Goal: Information Seeking & Learning: Find specific fact

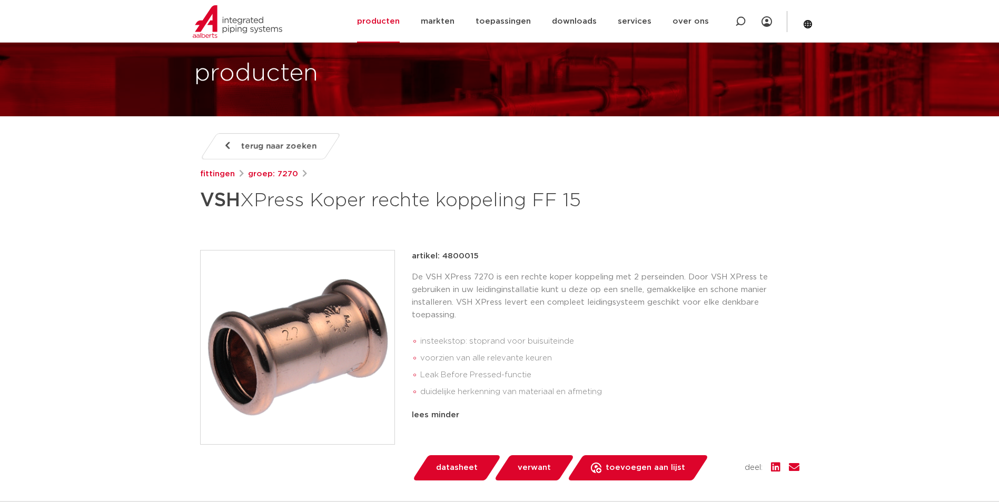
scroll to position [53, 0]
click at [690, 325] on div "De VSH XPress 7270 is een rechte koper koppeling met 2 perseinden. Door VSH XPr…" at bounding box center [605, 339] width 387 height 134
click at [522, 373] on li "Leak Before Pressed-functie" at bounding box center [609, 375] width 379 height 17
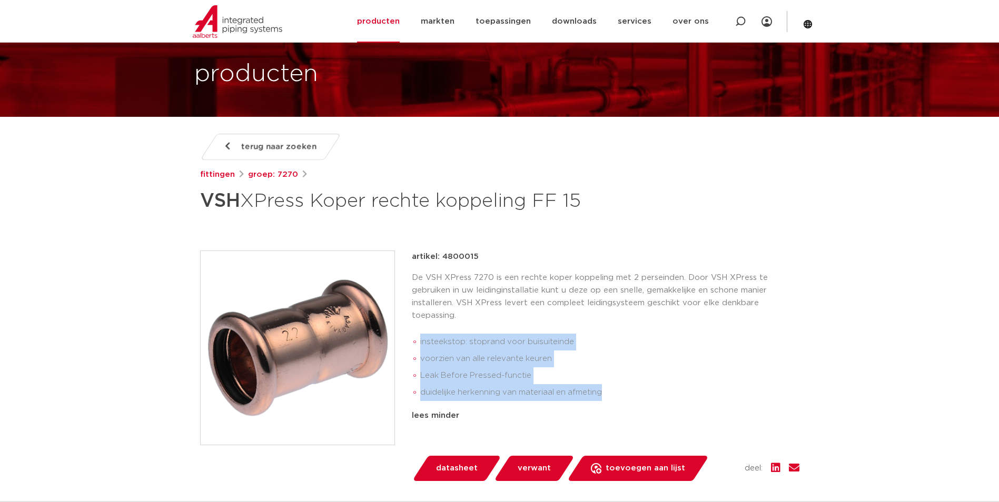
drag, startPoint x: 608, startPoint y: 393, endPoint x: 414, endPoint y: 351, distance: 198.4
click at [414, 351] on ul "insteekstop: stoprand voor buisuiteinde voorzien van alle relevante keuren Leak…" at bounding box center [605, 367] width 387 height 75
click at [699, 346] on li "insteekstop: stoprand voor buisuiteinde" at bounding box center [609, 342] width 379 height 17
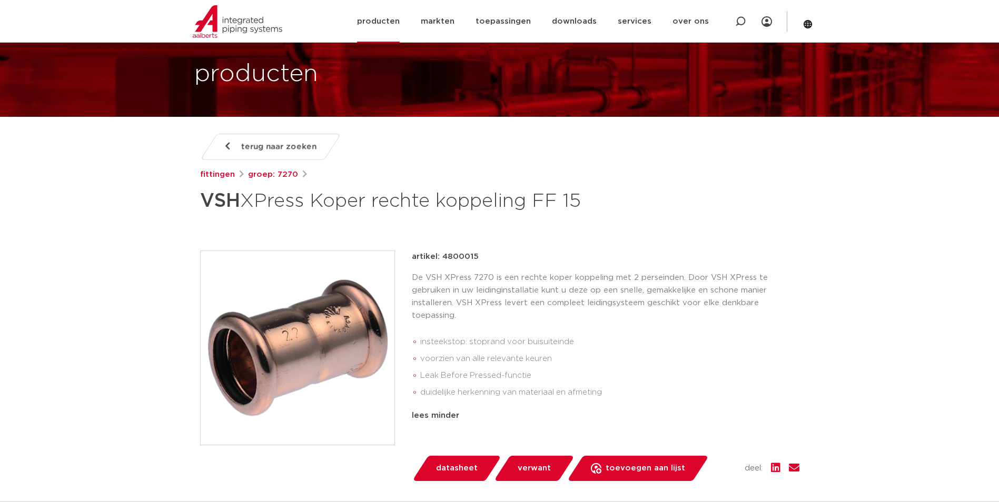
click at [367, 25] on div "Zoeken NIEUW: myIPS is beschikbaar meer info sluiten producten markten toepassi…" at bounding box center [567, 21] width 489 height 43
click at [370, 22] on link "producten" at bounding box center [378, 21] width 43 height 43
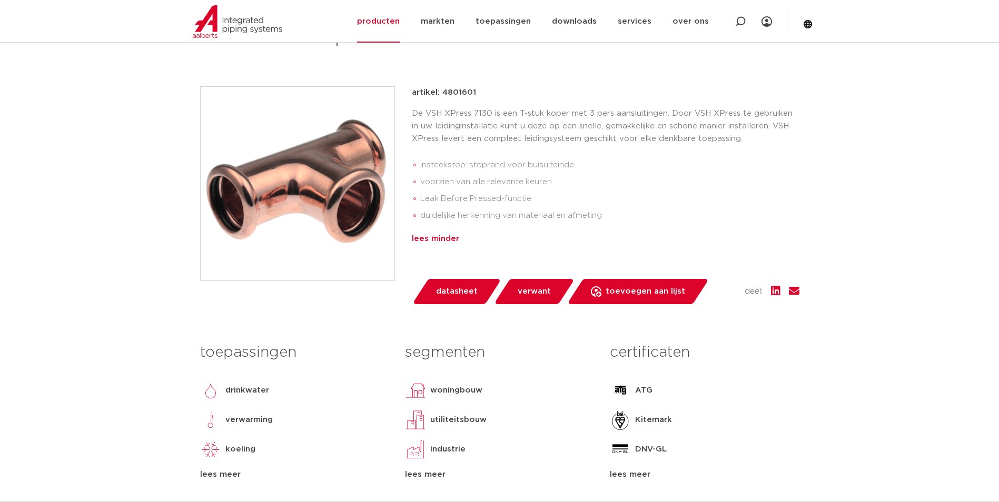
scroll to position [316, 0]
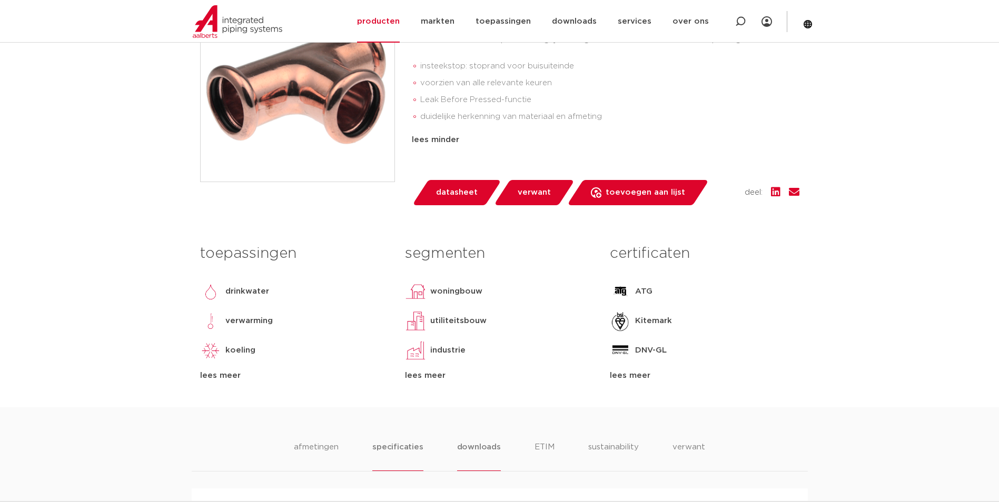
click at [464, 446] on li "downloads" at bounding box center [479, 456] width 44 height 30
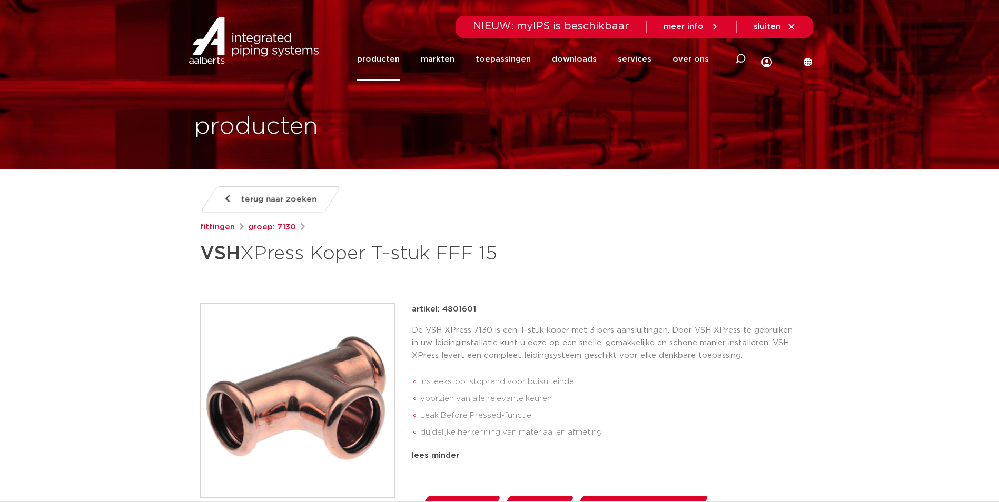
scroll to position [263, 0]
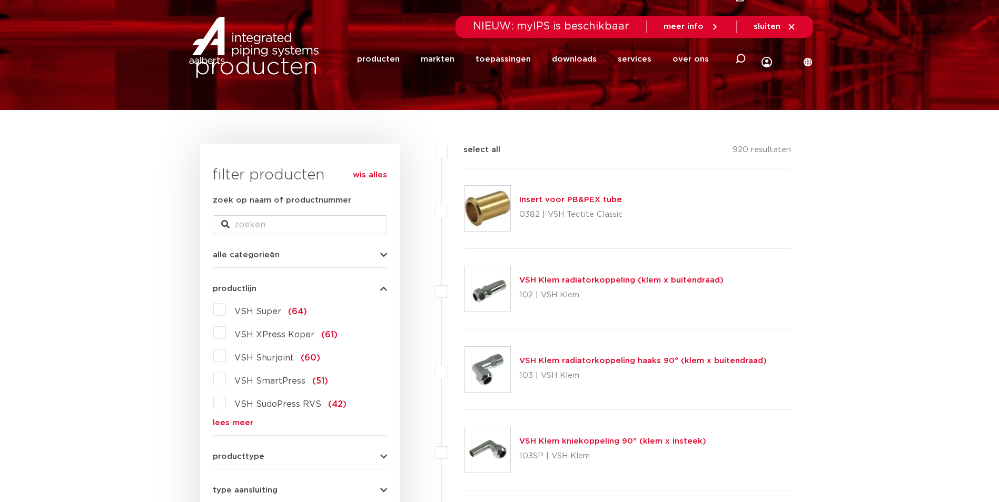
scroll to position [158, 0]
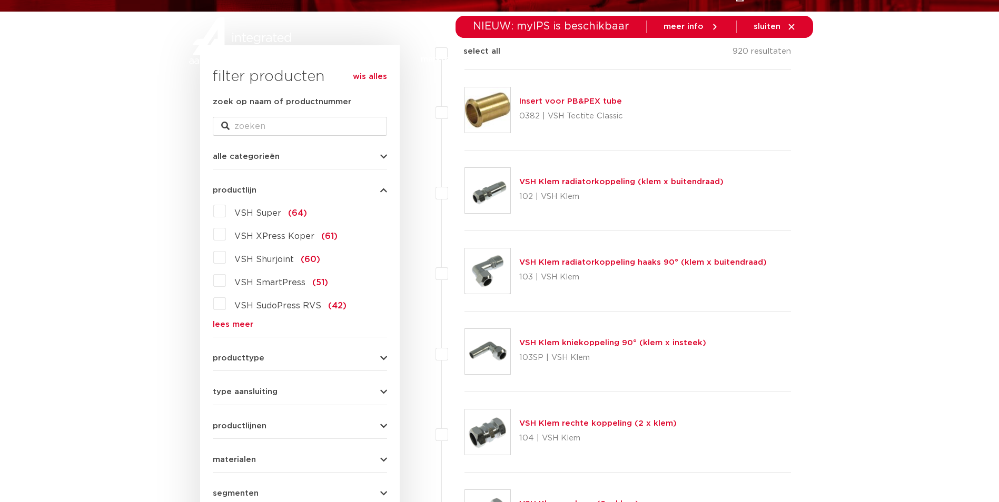
click at [246, 321] on link "lees meer" at bounding box center [300, 325] width 174 height 8
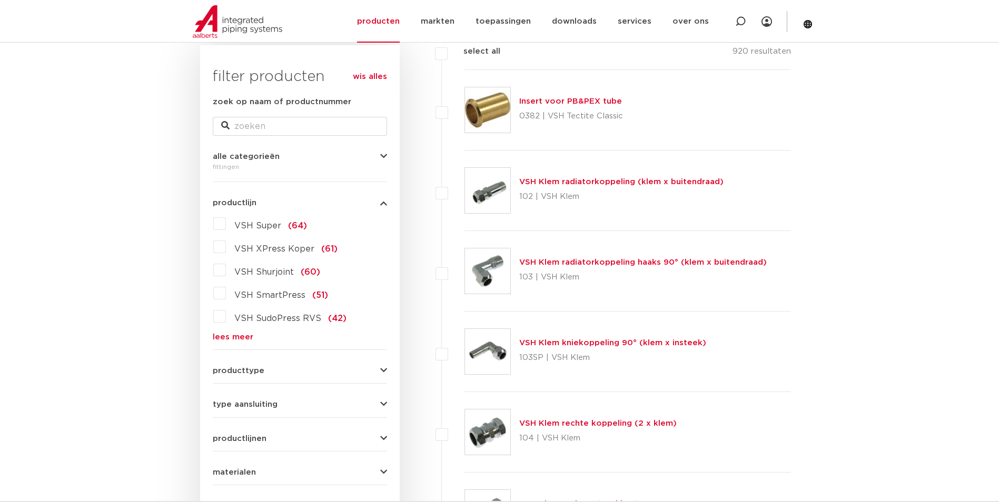
scroll to position [126, 0]
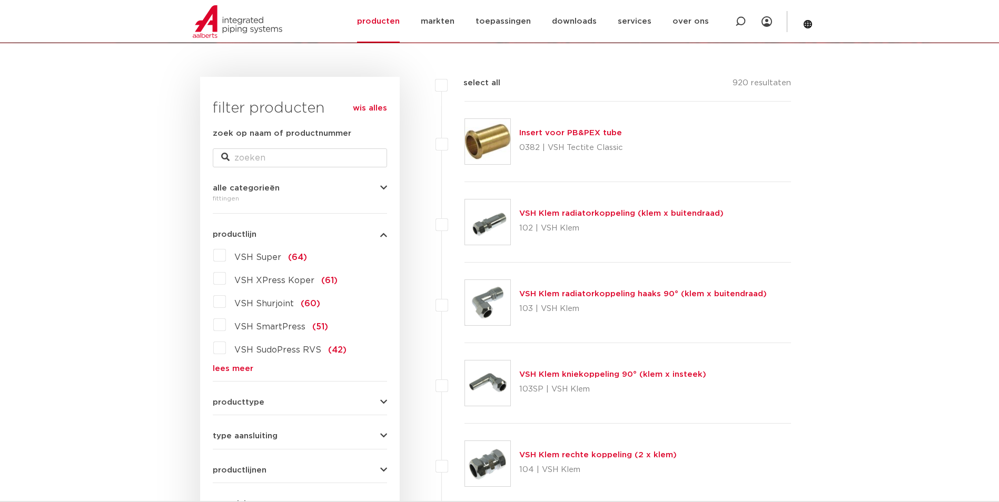
click at [240, 370] on link "lees meer" at bounding box center [300, 369] width 174 height 8
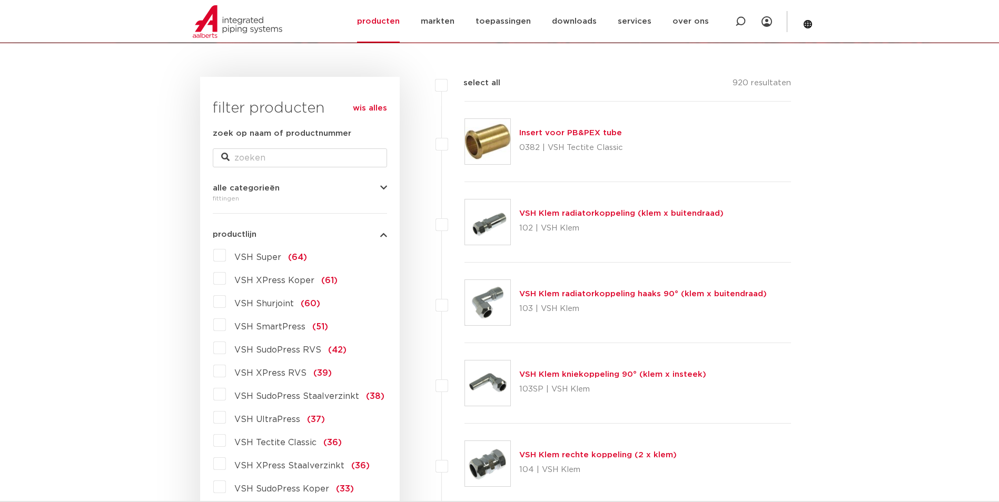
click at [279, 366] on label "VSH XPress RVS (39)" at bounding box center [279, 371] width 106 height 17
click at [0, 0] on input "VSH XPress RVS (39)" at bounding box center [0, 0] width 0 height 0
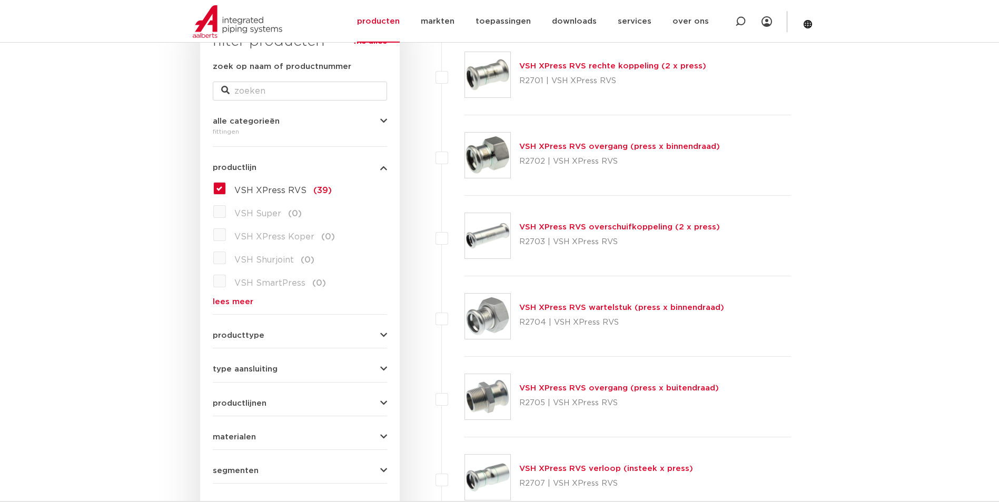
scroll to position [390, 0]
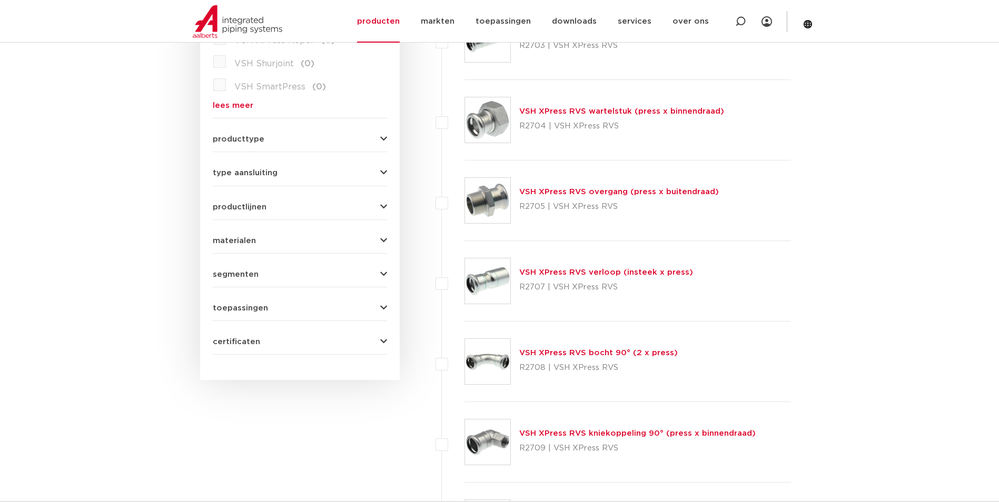
click at [611, 190] on link "VSH XPress RVS overgang (press x buitendraad)" at bounding box center [619, 192] width 200 height 8
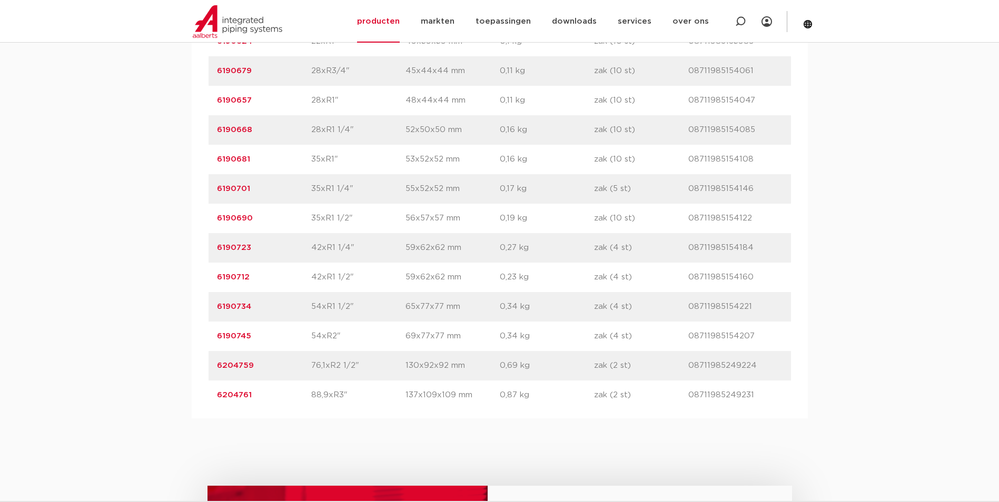
scroll to position [948, 0]
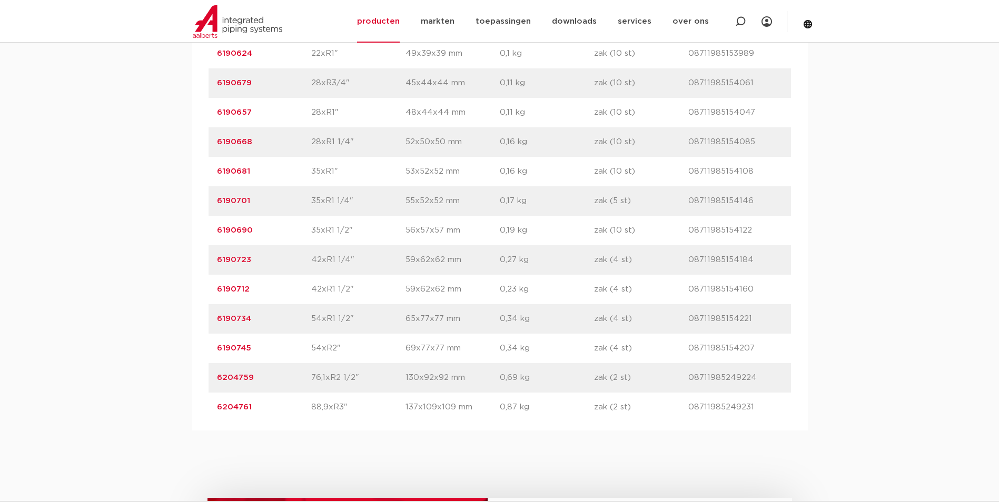
drag, startPoint x: 254, startPoint y: 406, endPoint x: -2, endPoint y: 403, distance: 256.4
click at [0, 403] on html "Zoeken NIEUW: myIPS is beschikbaar meer info sluiten producten markten toepassi…" at bounding box center [499, 58] width 999 height 2013
copy link "6204761"
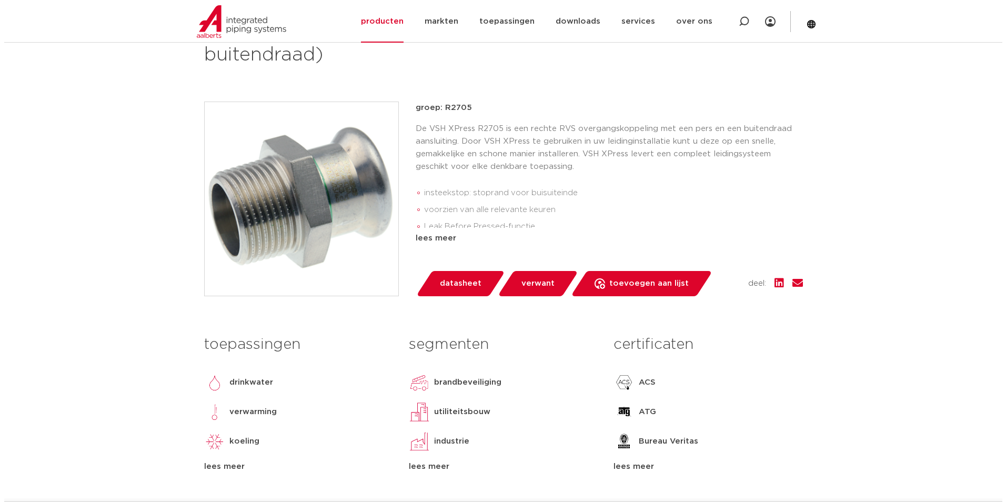
scroll to position [211, 0]
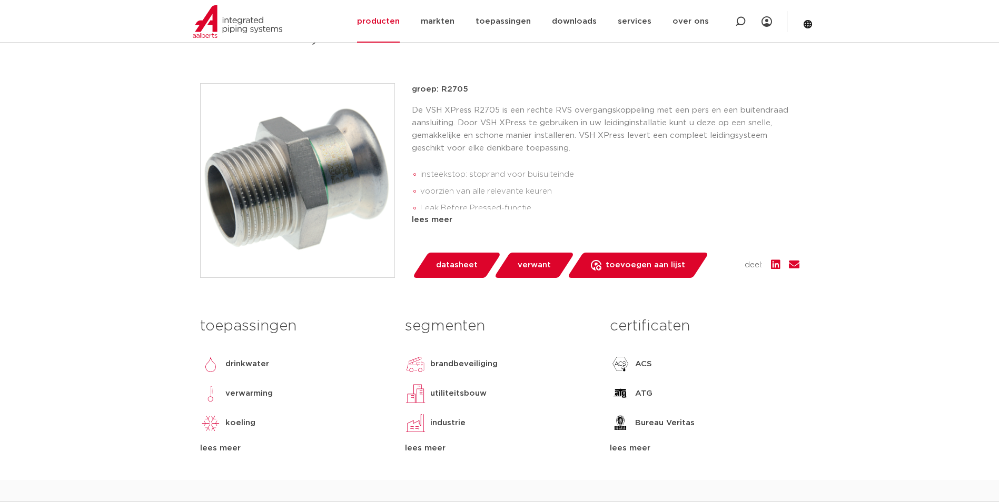
click at [324, 148] on img at bounding box center [298, 181] width 194 height 194
